Goal: Complete application form

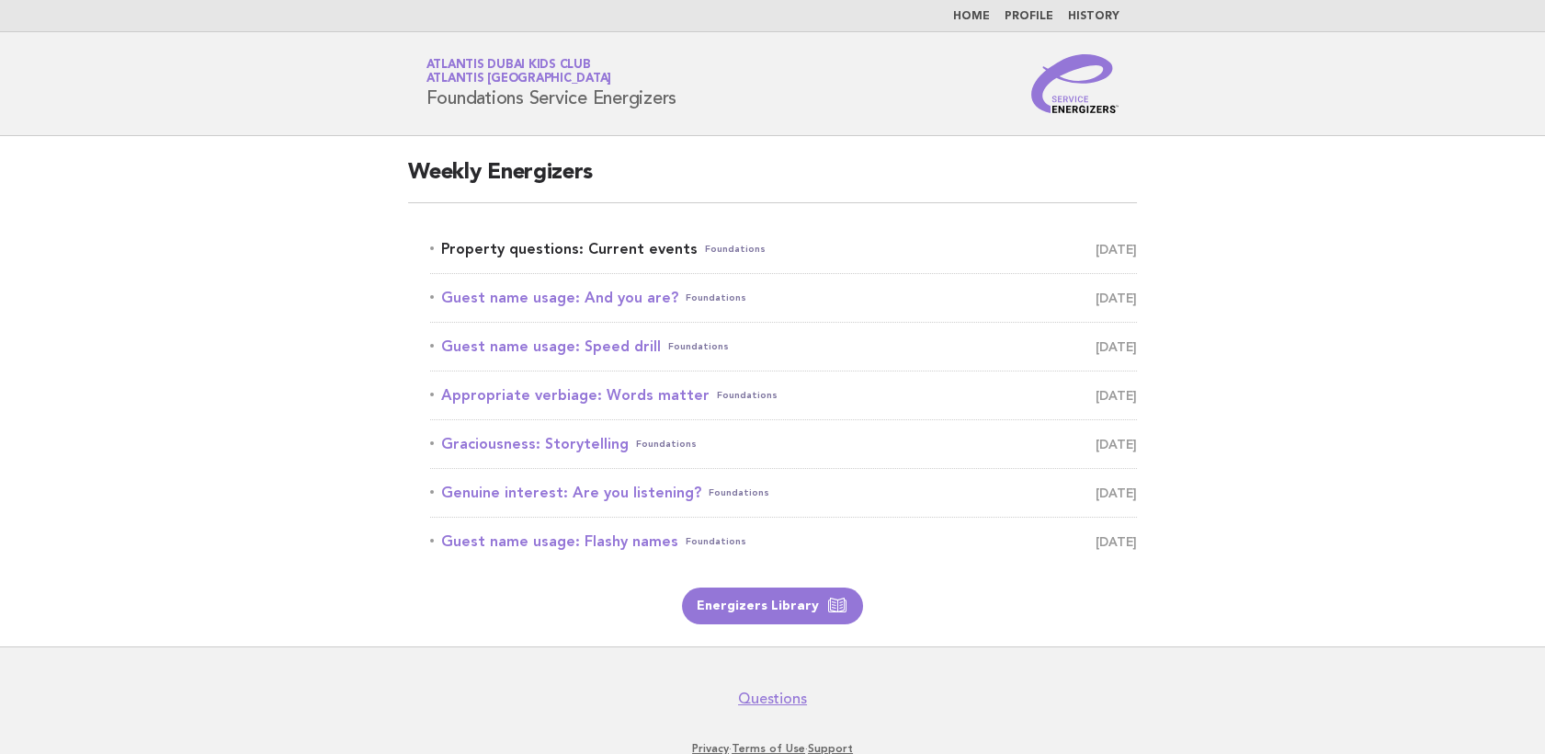
click at [667, 245] on link "Property questions: Current events Foundations August 11" at bounding box center [783, 249] width 707 height 26
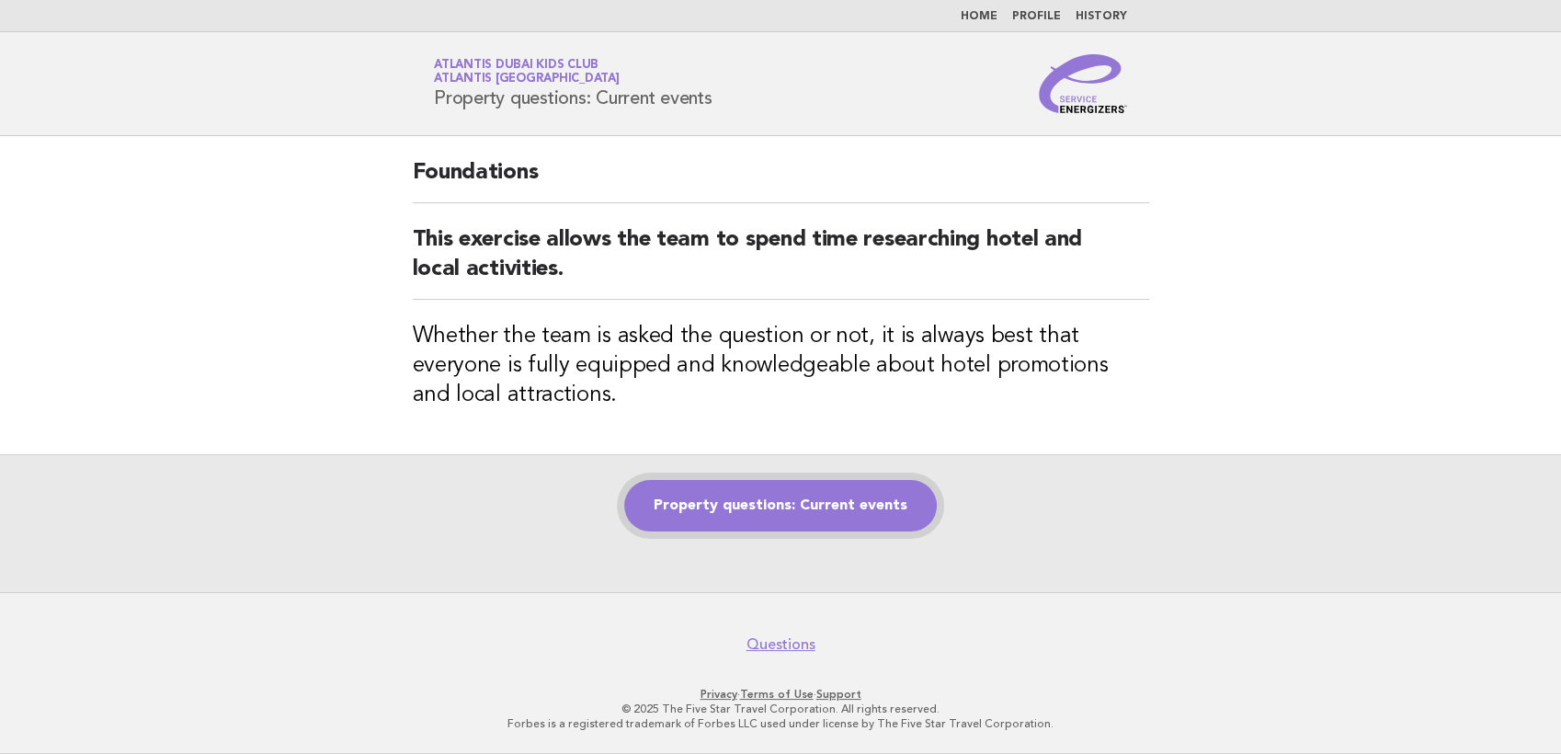
drag, startPoint x: 848, startPoint y: 490, endPoint x: 859, endPoint y: 492, distance: 11.2
click at [848, 490] on link "Property questions: Current events" at bounding box center [780, 505] width 313 height 51
click at [717, 512] on link "Property questions: Current events" at bounding box center [780, 505] width 313 height 51
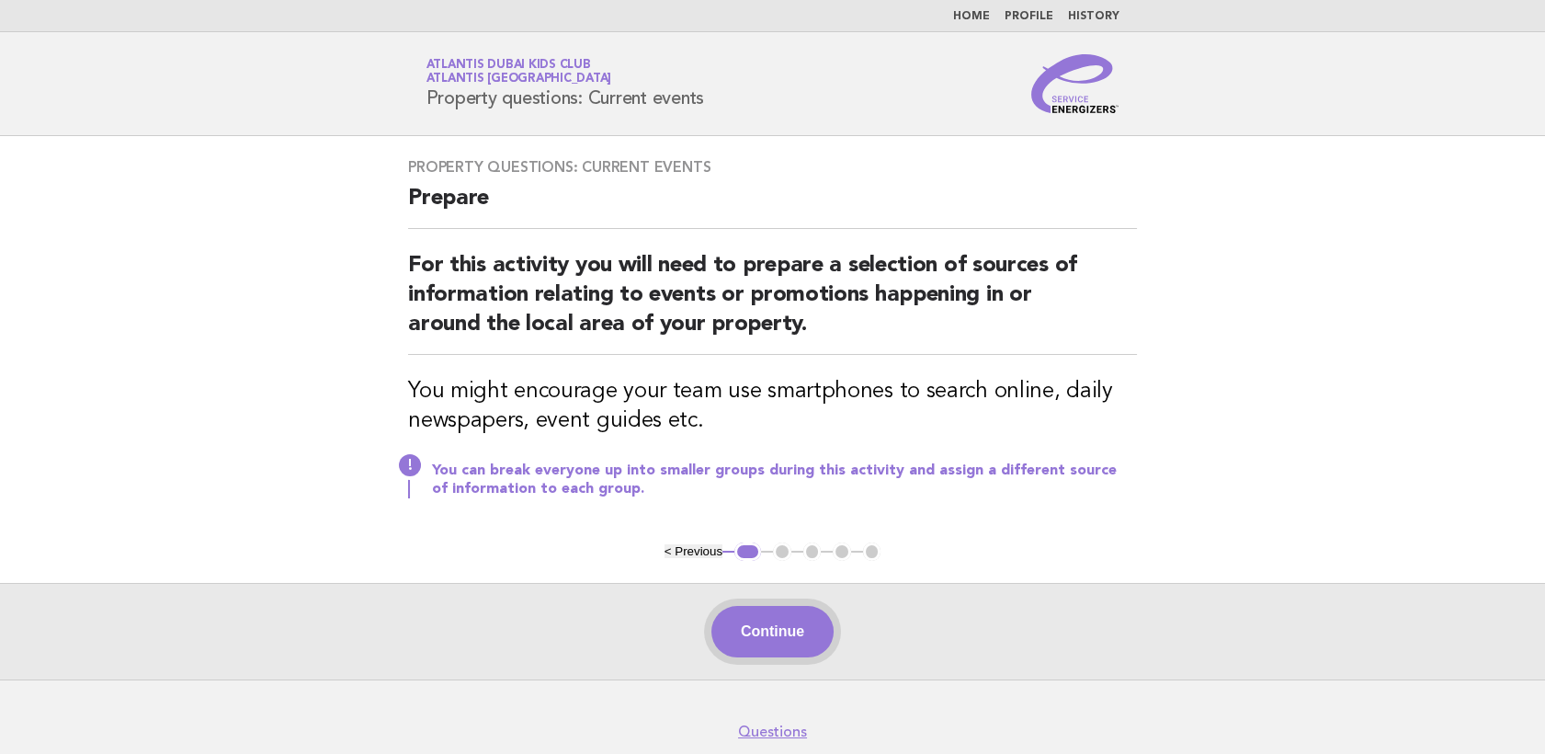
click at [799, 644] on button "Continue" at bounding box center [773, 631] width 122 height 51
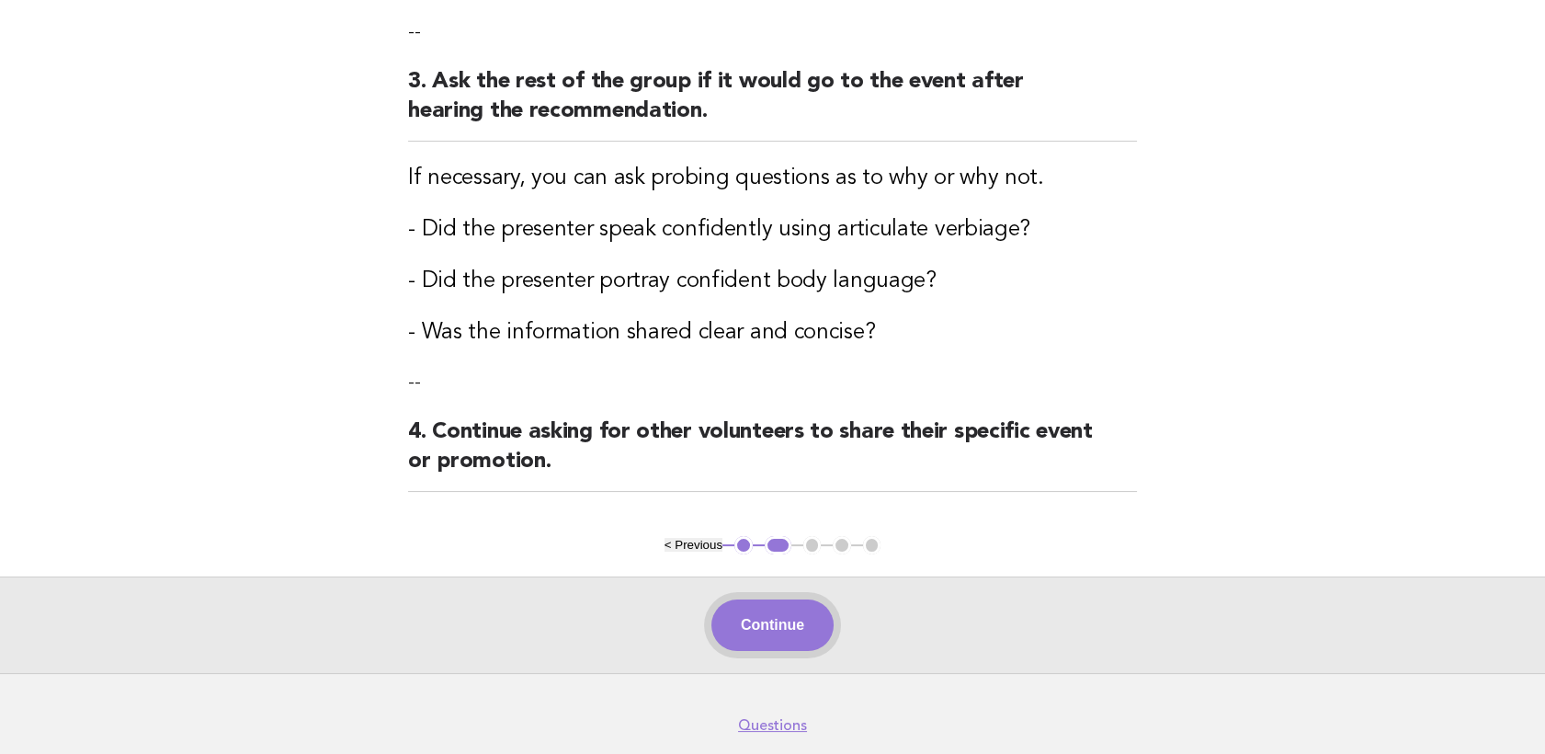
click at [750, 610] on button "Continue" at bounding box center [773, 624] width 122 height 51
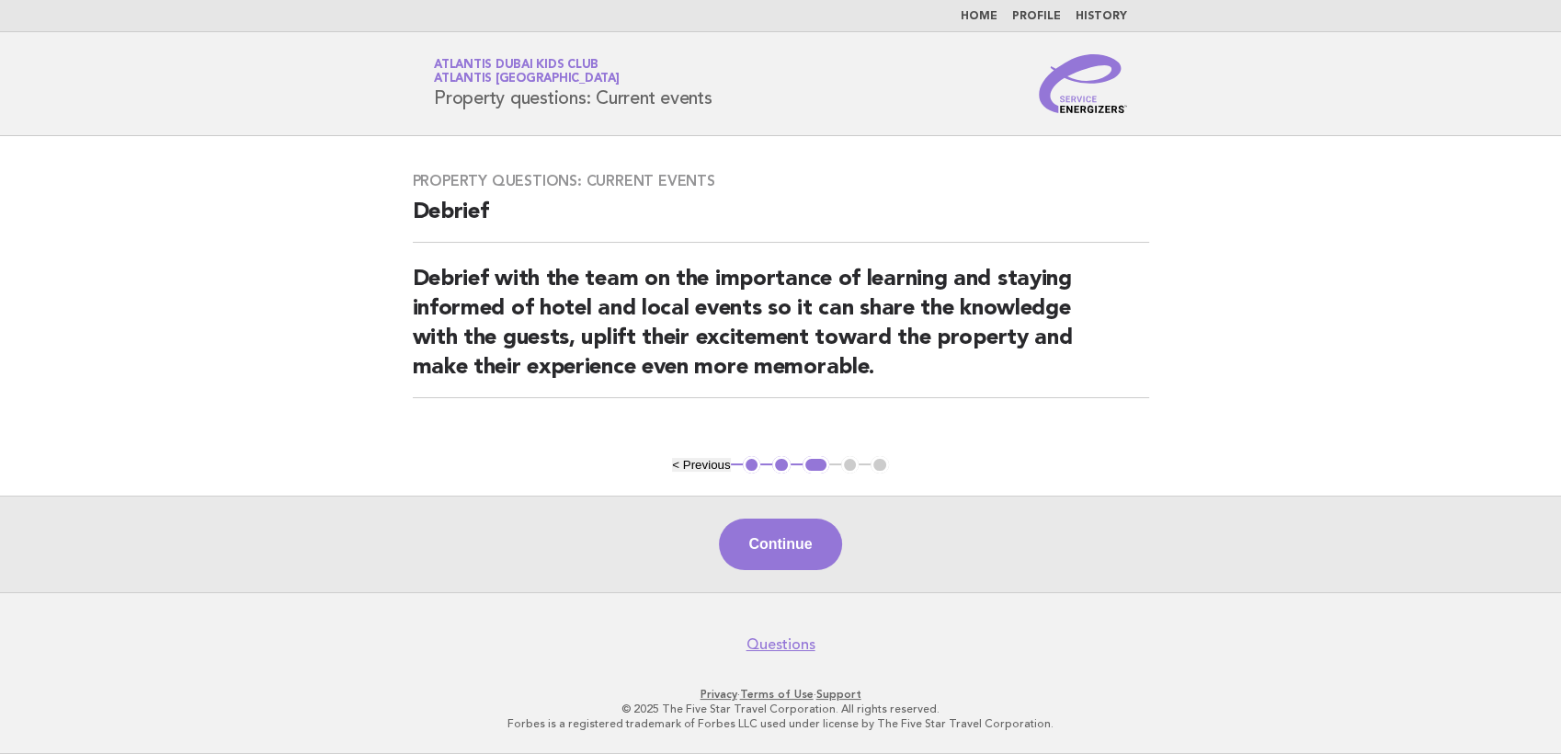
click at [707, 471] on button "< Previous" at bounding box center [701, 465] width 58 height 14
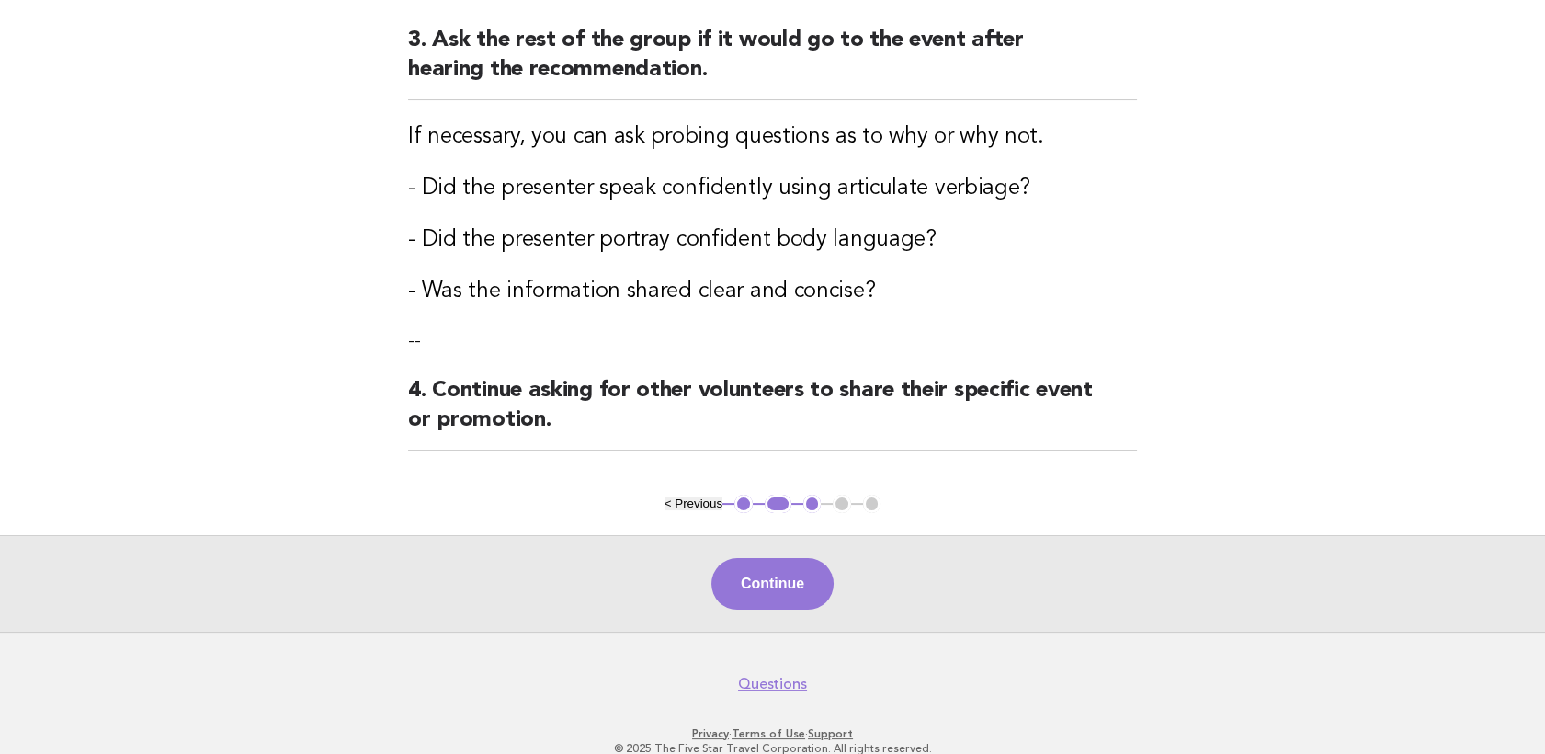
scroll to position [691, 0]
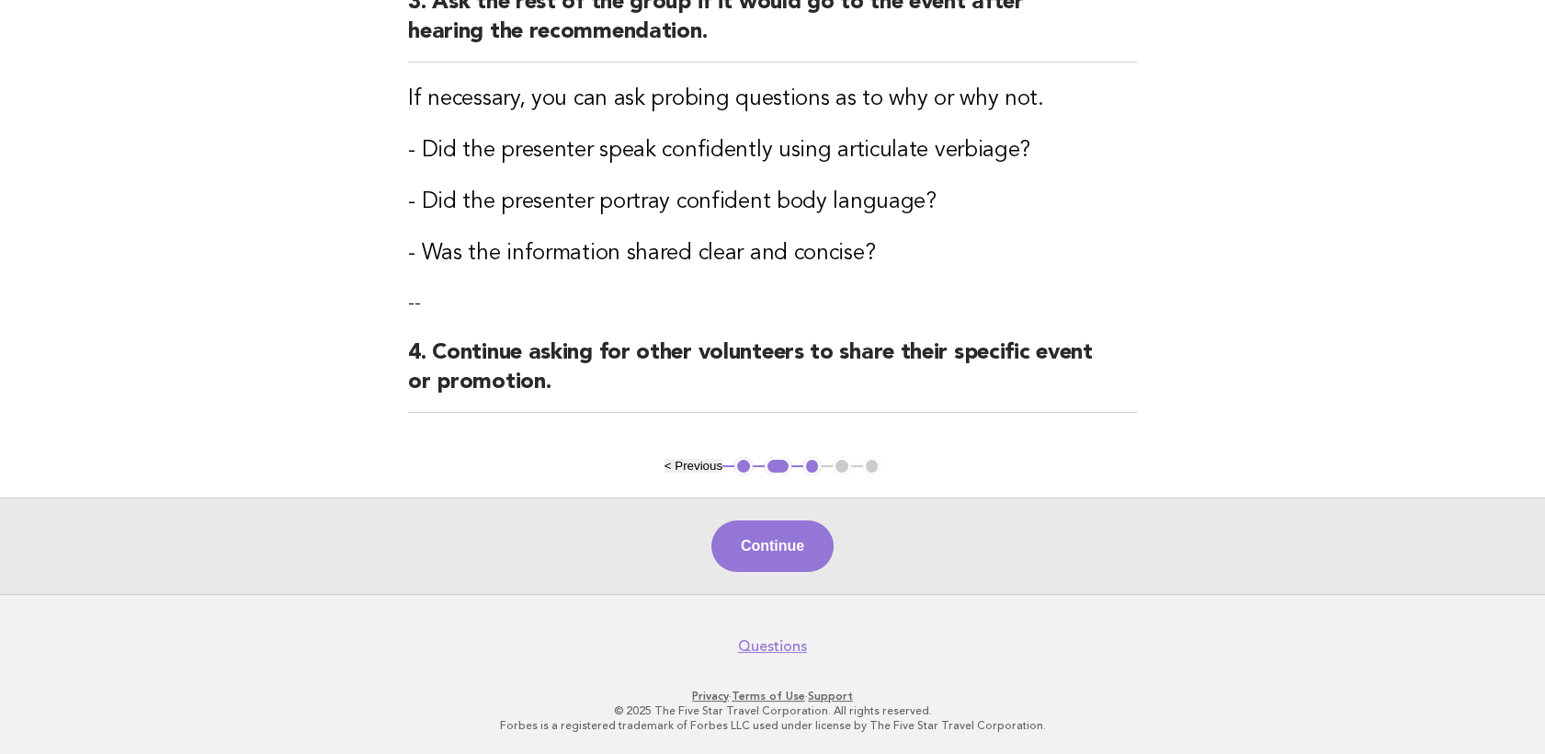
click at [694, 466] on button "< Previous" at bounding box center [694, 466] width 58 height 14
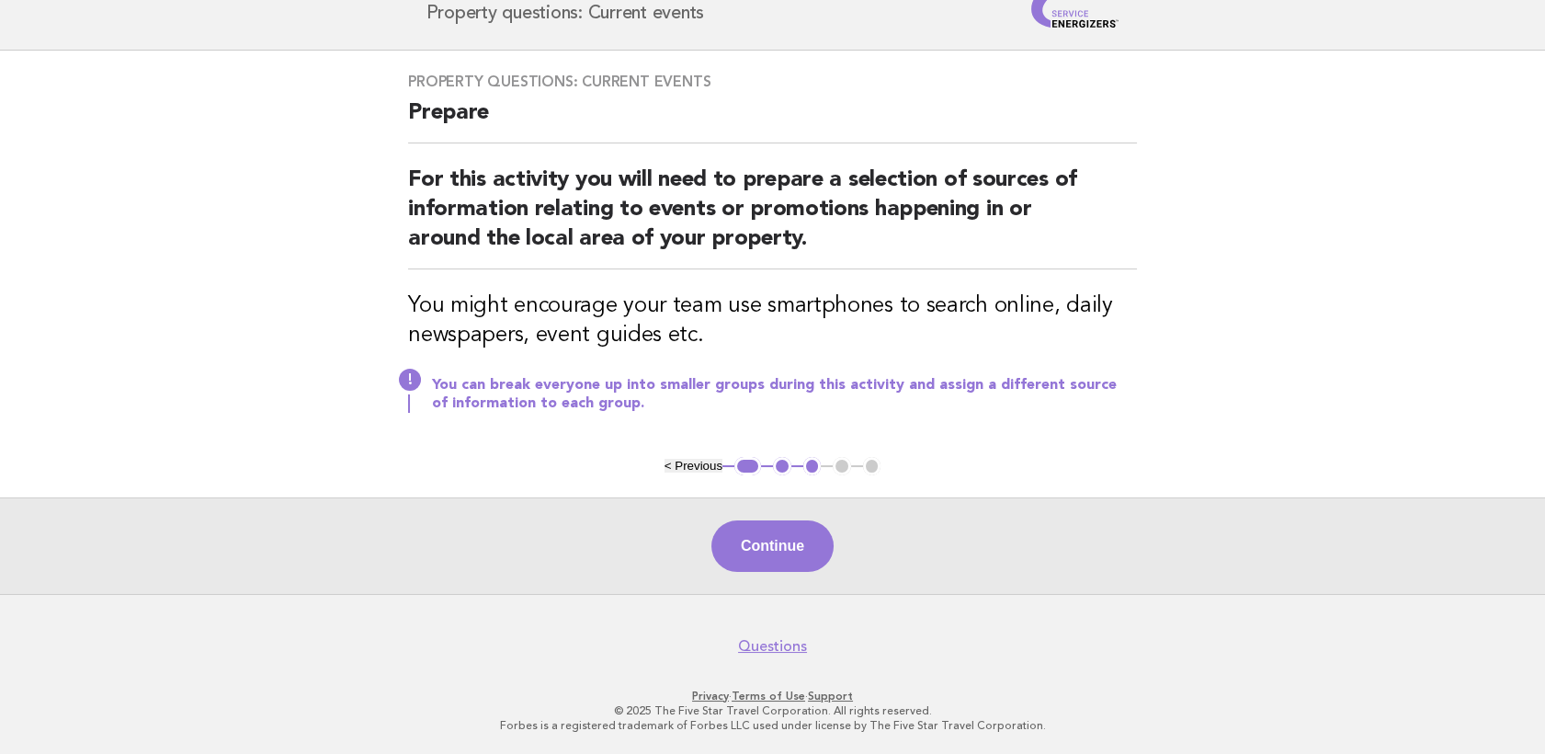
scroll to position [0, 0]
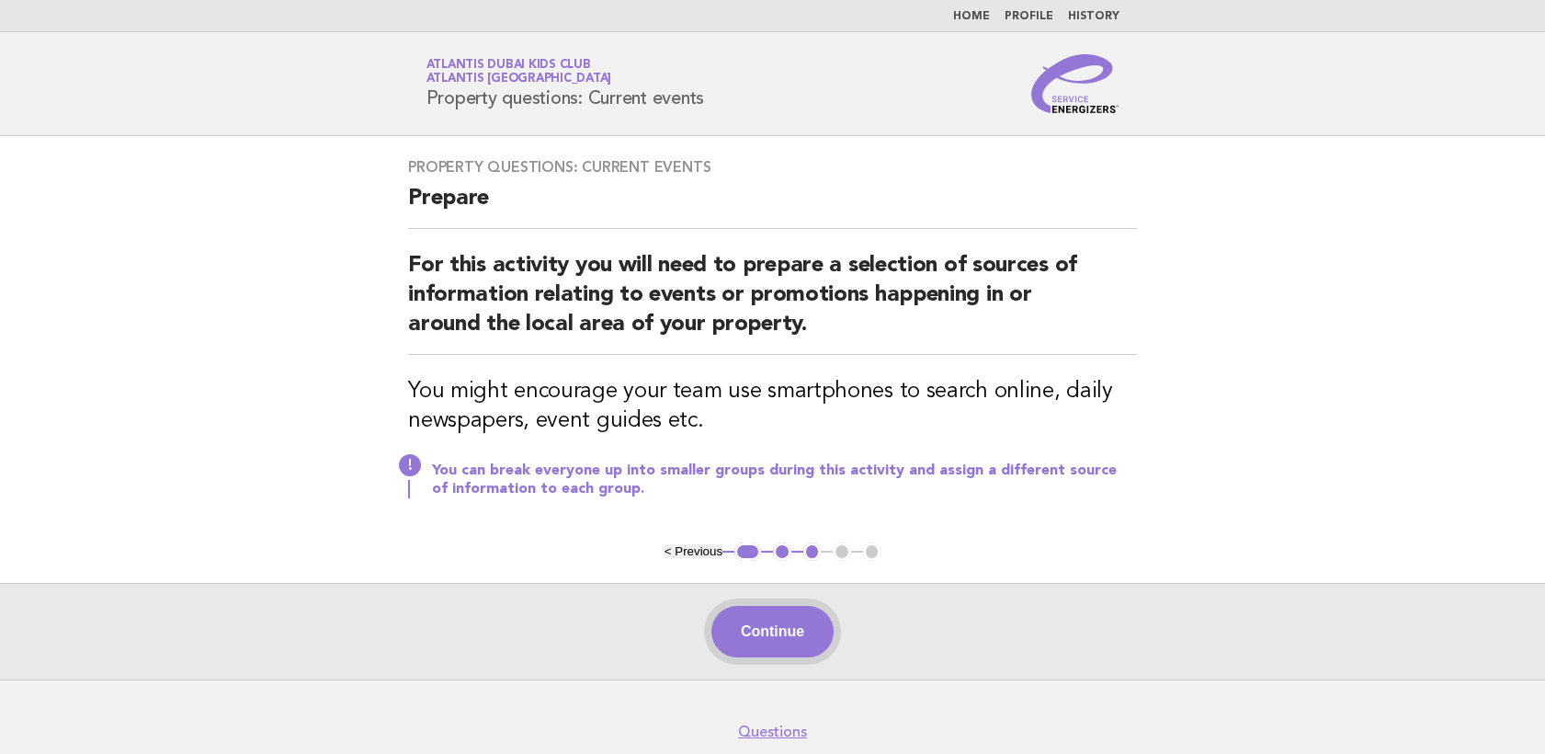
click at [812, 631] on button "Continue" at bounding box center [773, 631] width 122 height 51
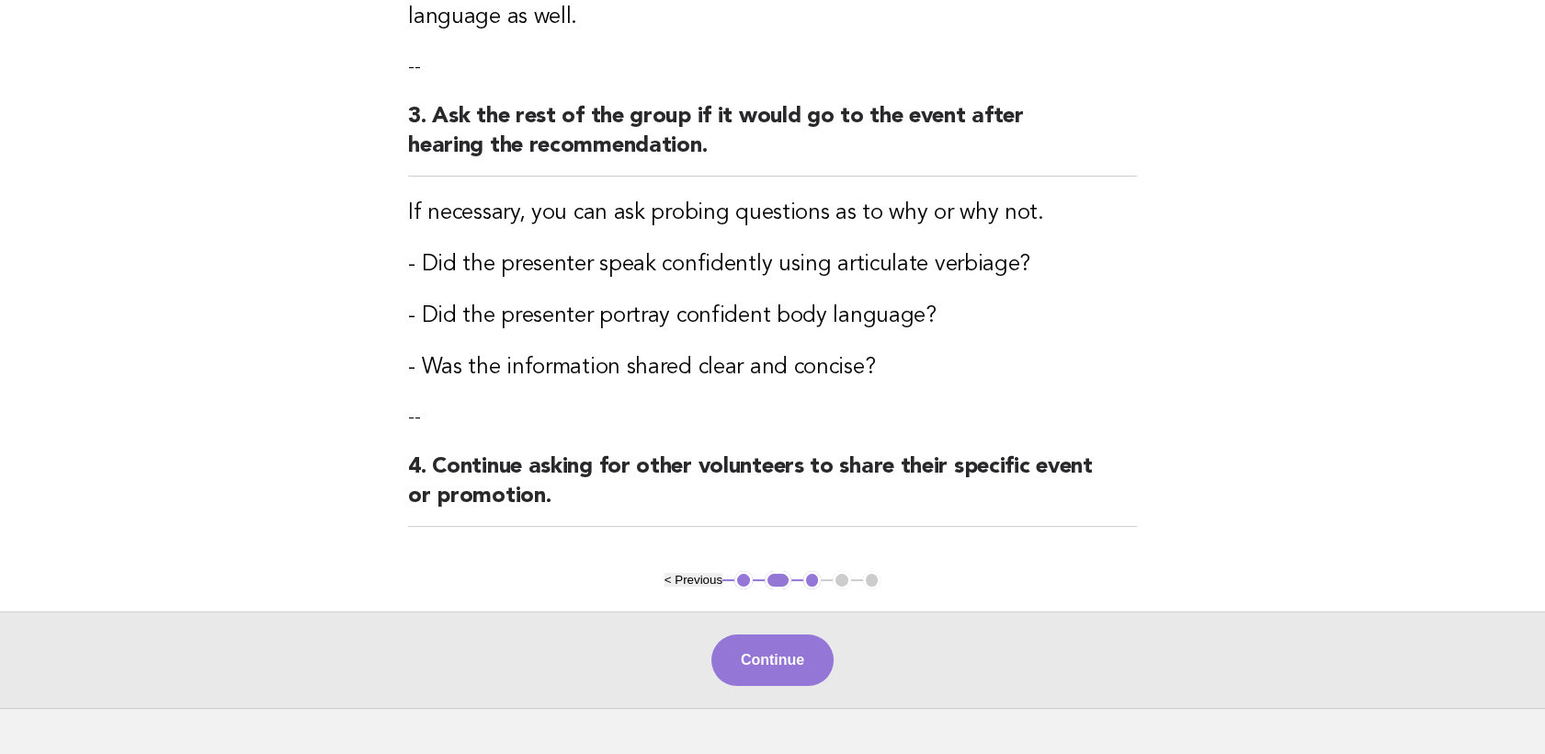
scroll to position [612, 0]
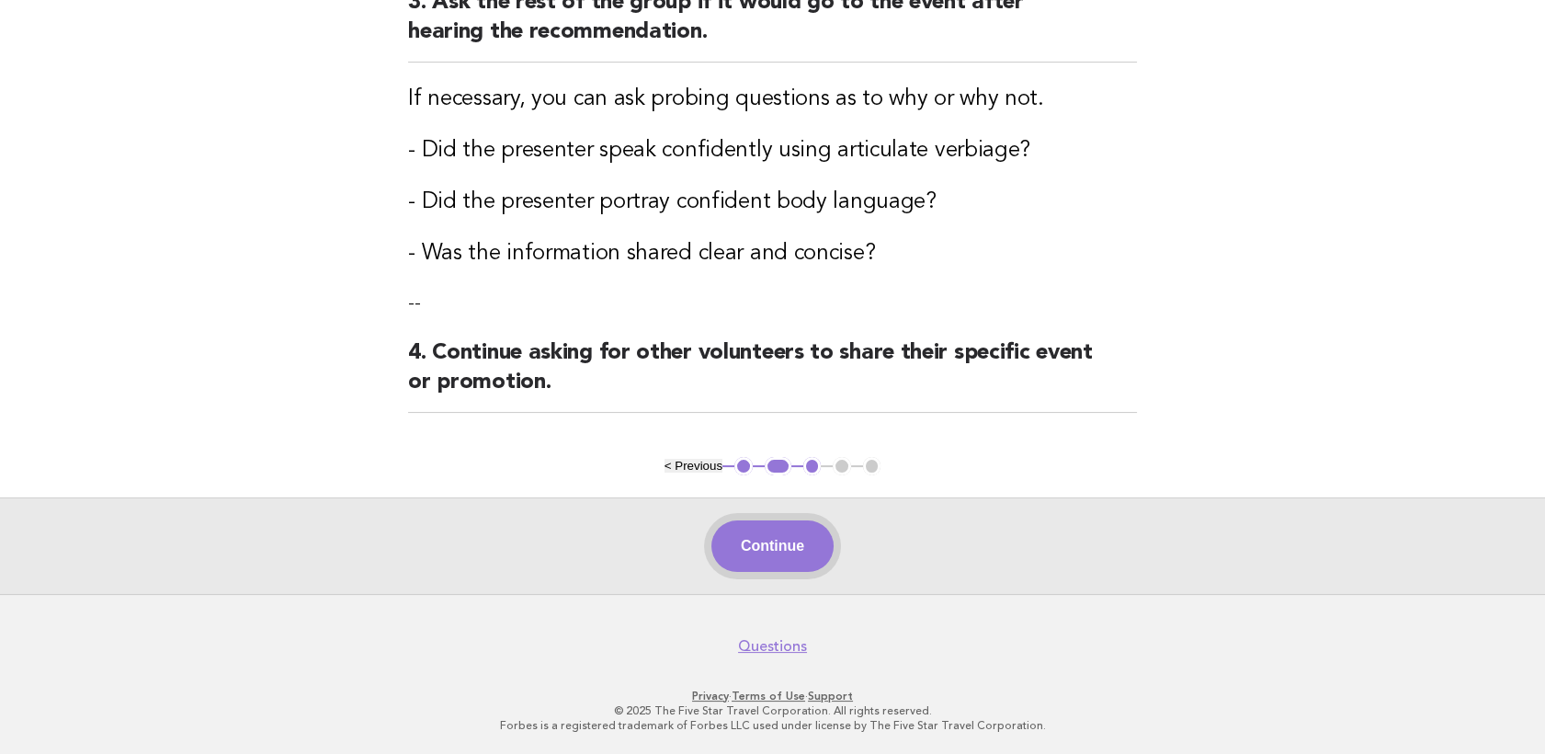
click at [794, 545] on button "Continue" at bounding box center [773, 545] width 122 height 51
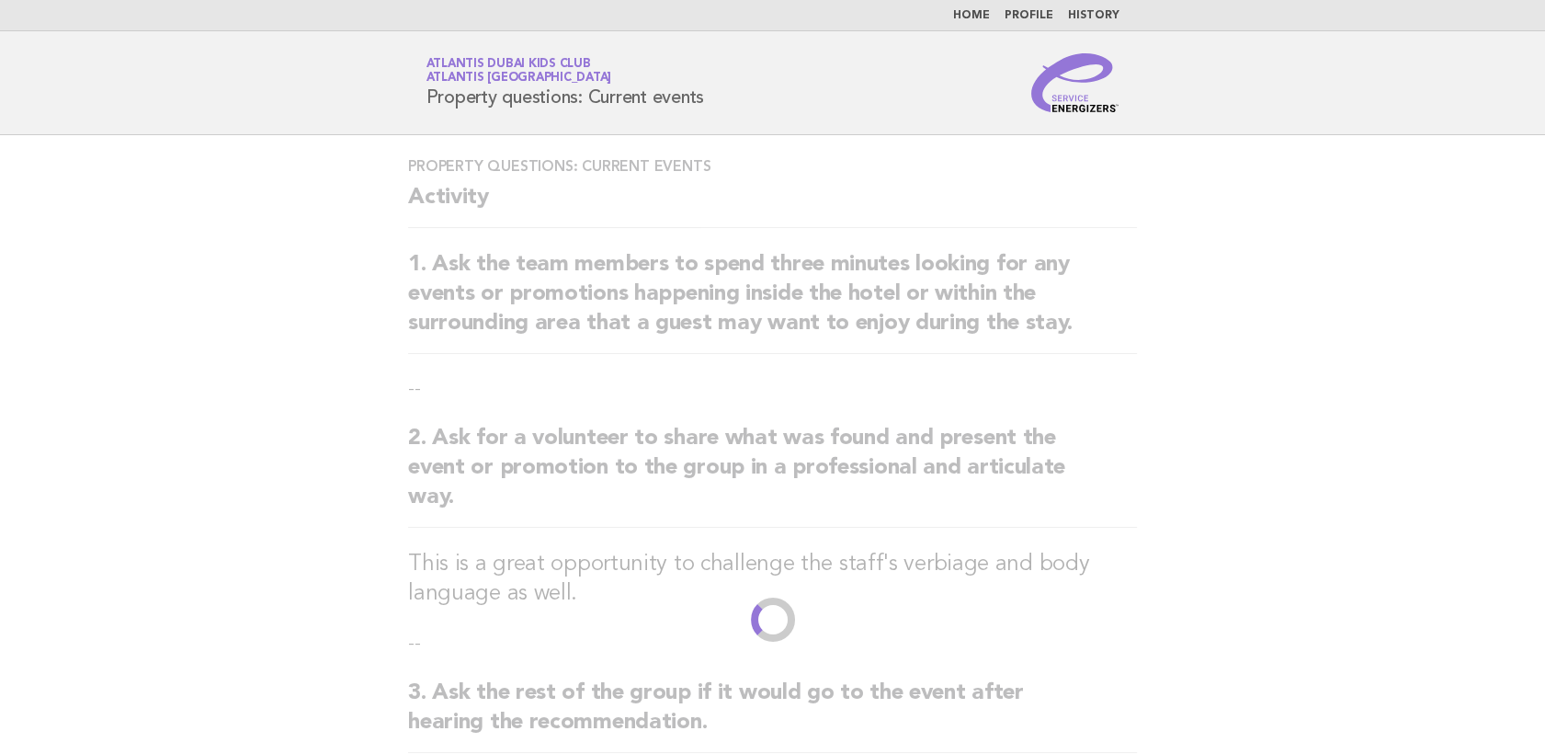
scroll to position [0, 0]
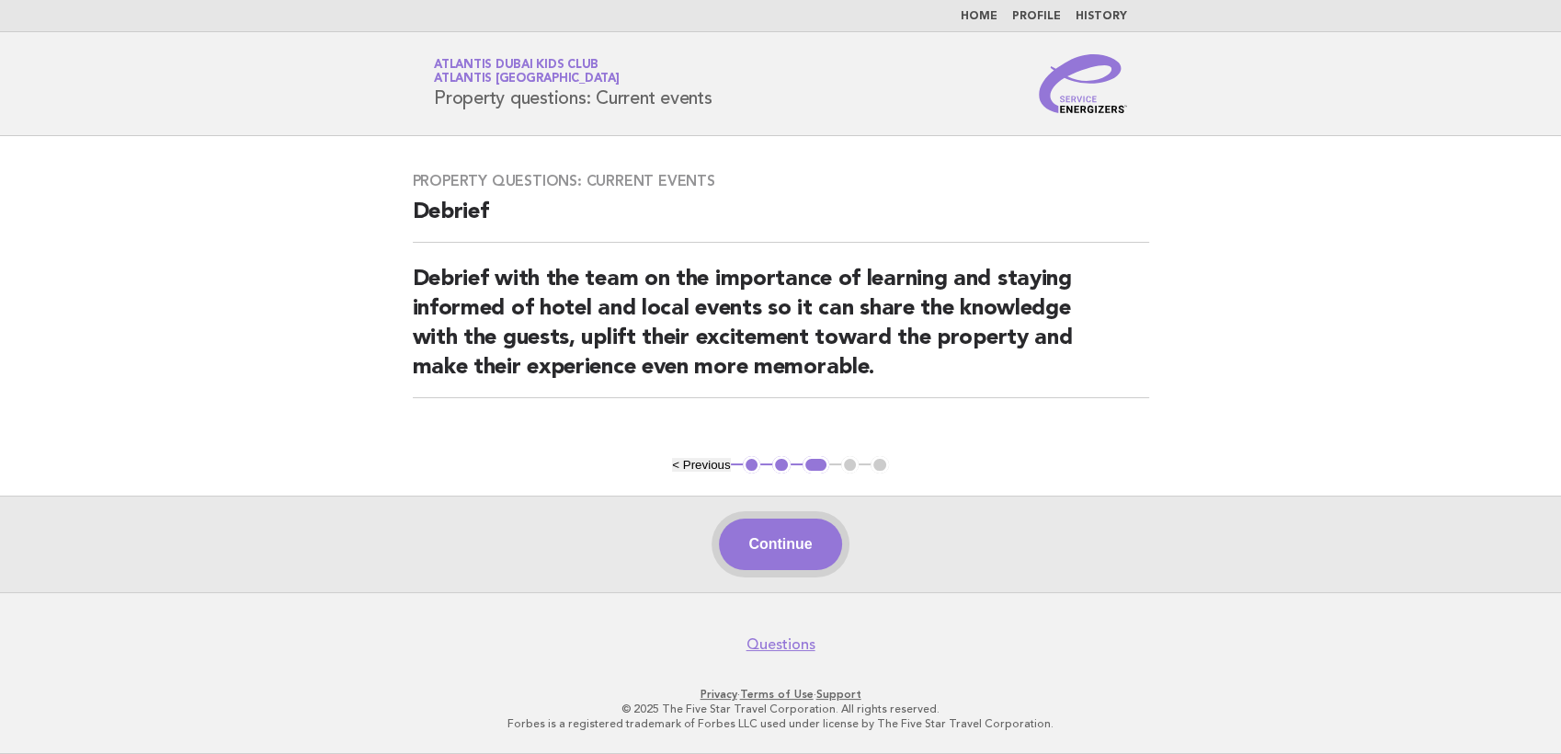
click at [799, 555] on button "Continue" at bounding box center [780, 544] width 122 height 51
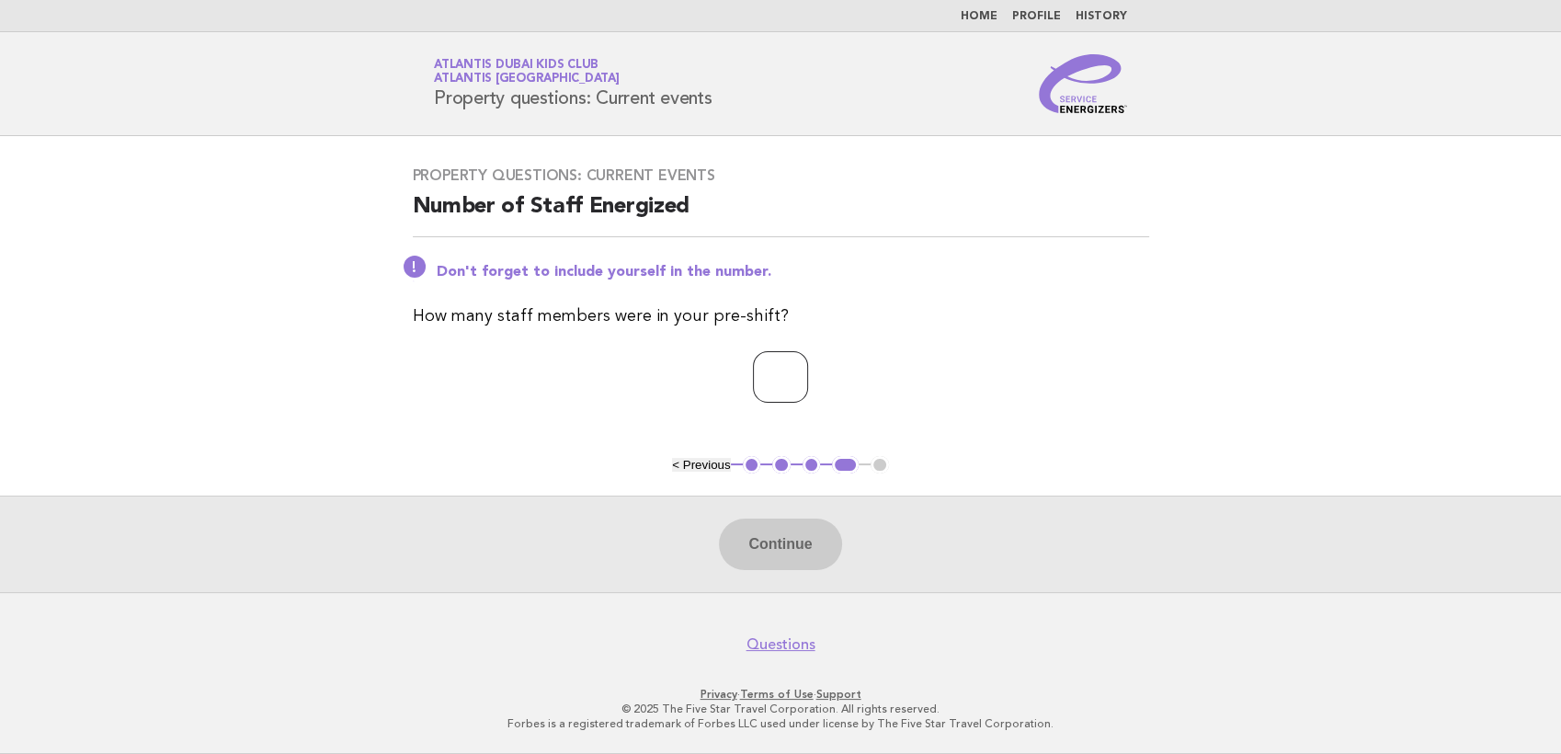
click at [753, 388] on input "number" at bounding box center [780, 376] width 55 height 51
type input "*"
click at [798, 564] on button "Continue" at bounding box center [780, 544] width 122 height 51
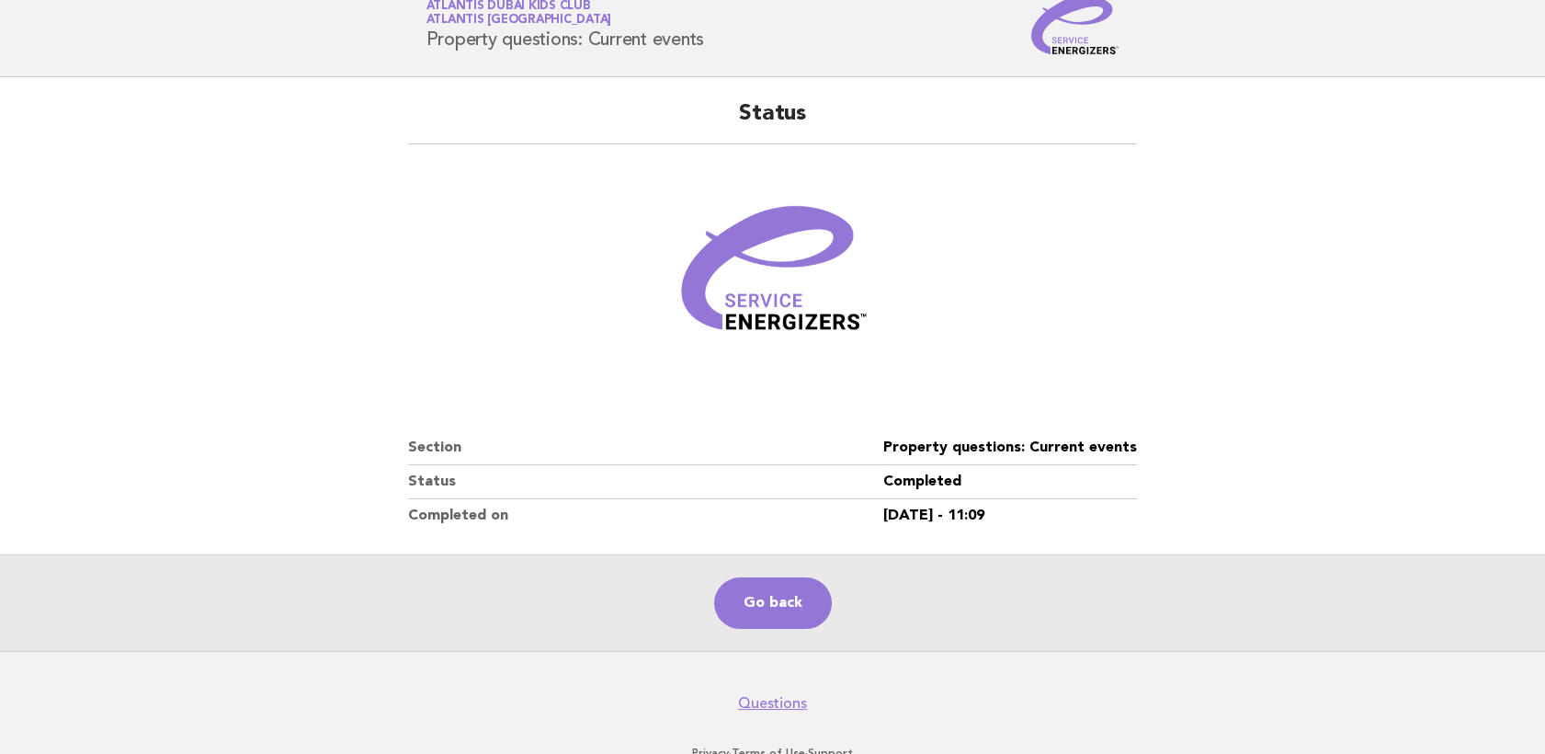
scroll to position [116, 0]
